Goal: Transaction & Acquisition: Purchase product/service

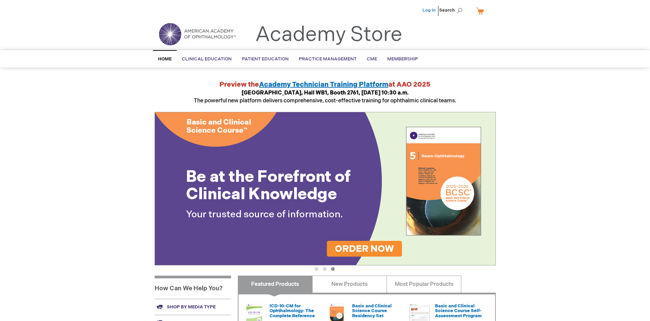
click at [430, 10] on link "Log In" at bounding box center [428, 10] width 13 height 5
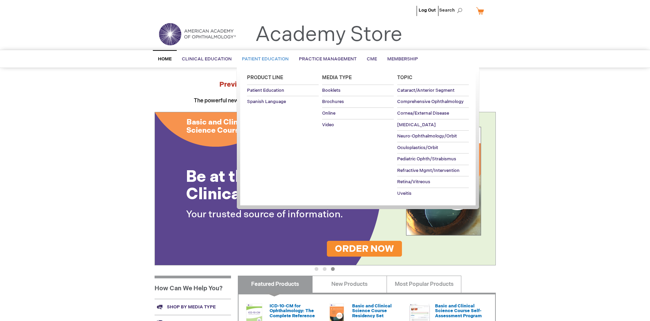
click at [263, 59] on span "Patient Education" at bounding box center [265, 58] width 47 height 5
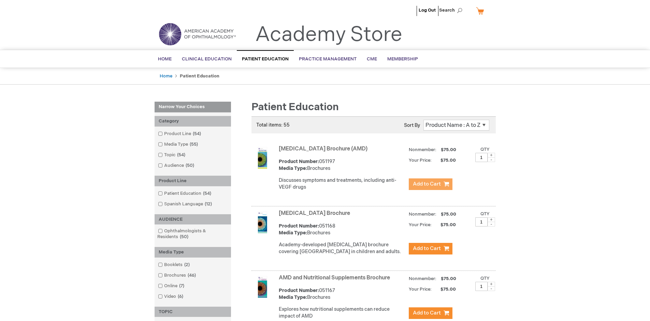
click at [430, 184] on span "Add to Cart" at bounding box center [427, 184] width 28 height 6
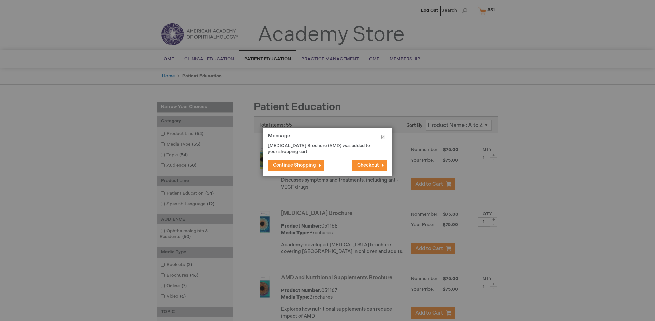
click at [294, 165] on span "Continue Shopping" at bounding box center [294, 165] width 43 height 6
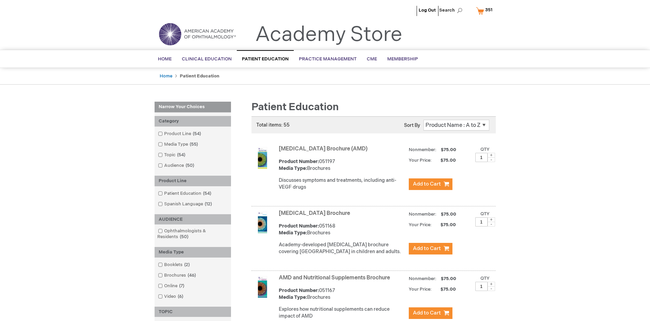
click at [336, 281] on link "AMD and Nutritional Supplements Brochure" at bounding box center [334, 278] width 111 height 6
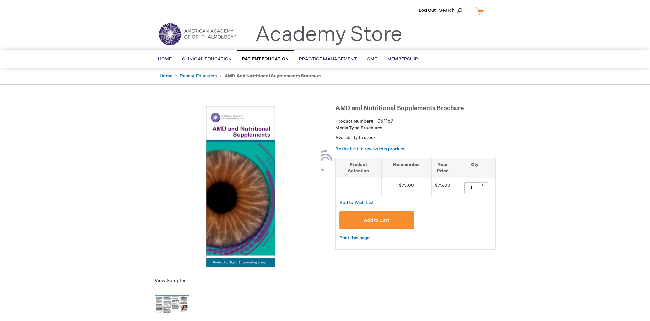
type input "1"
click at [376, 220] on span "Add to Cart" at bounding box center [376, 220] width 25 height 5
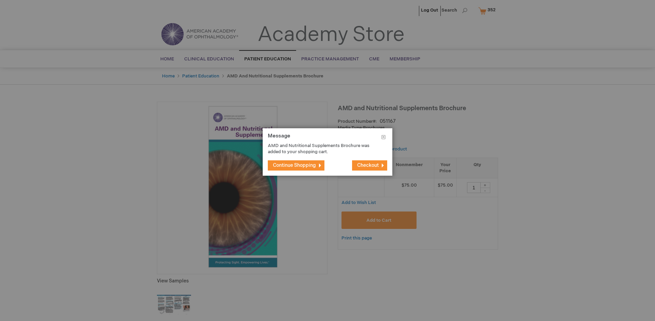
click at [294, 165] on span "Continue Shopping" at bounding box center [294, 165] width 43 height 6
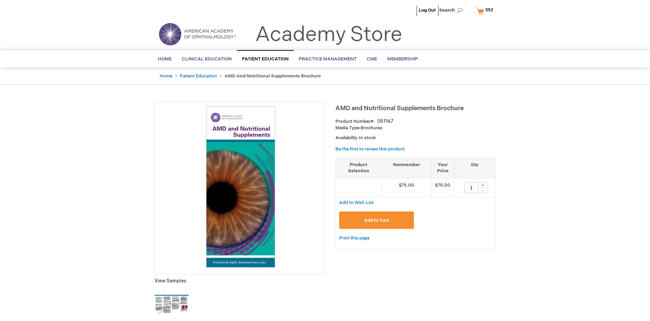
click at [486, 11] on span "352" at bounding box center [489, 9] width 8 height 5
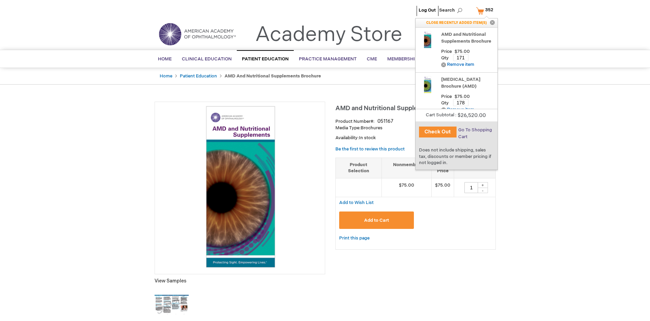
click at [474, 130] on span "Go To Shopping Cart" at bounding box center [475, 133] width 34 height 12
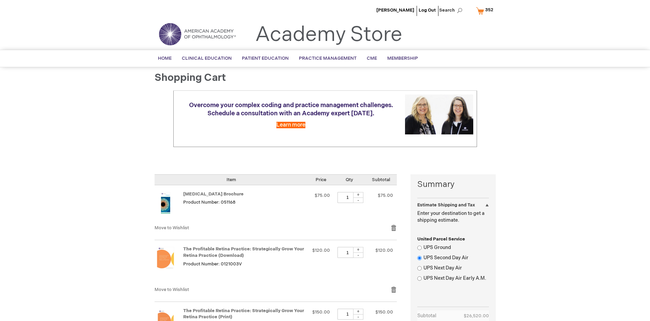
select select "US"
select select "41"
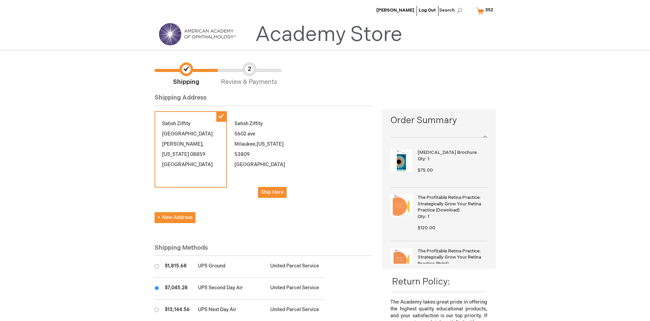
click at [157, 288] on input "radio" at bounding box center [157, 288] width 4 height 4
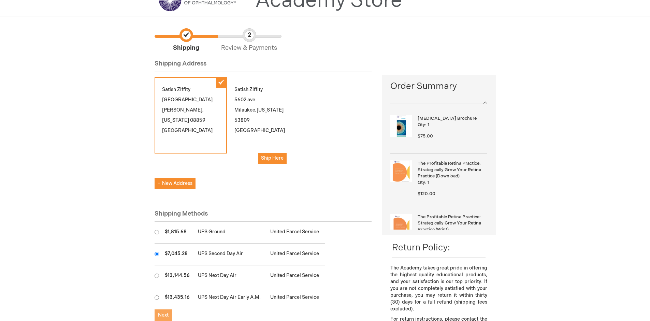
click at [163, 315] on span "Next" at bounding box center [163, 315] width 11 height 6
